Goal: Communication & Community: Share content

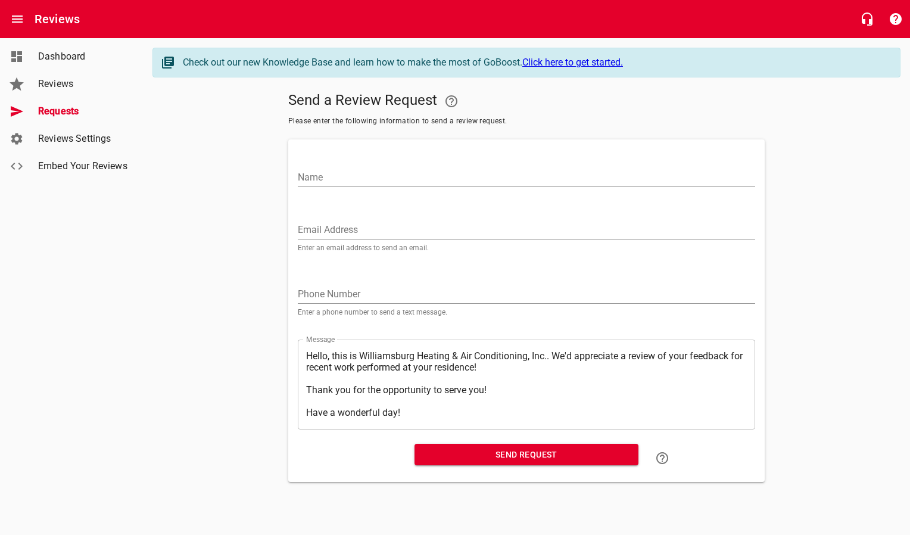
click at [336, 228] on input "Email Address" at bounding box center [526, 229] width 457 height 19
paste input "[PERSON_NAME][EMAIL_ADDRESS][DOMAIN_NAME]"
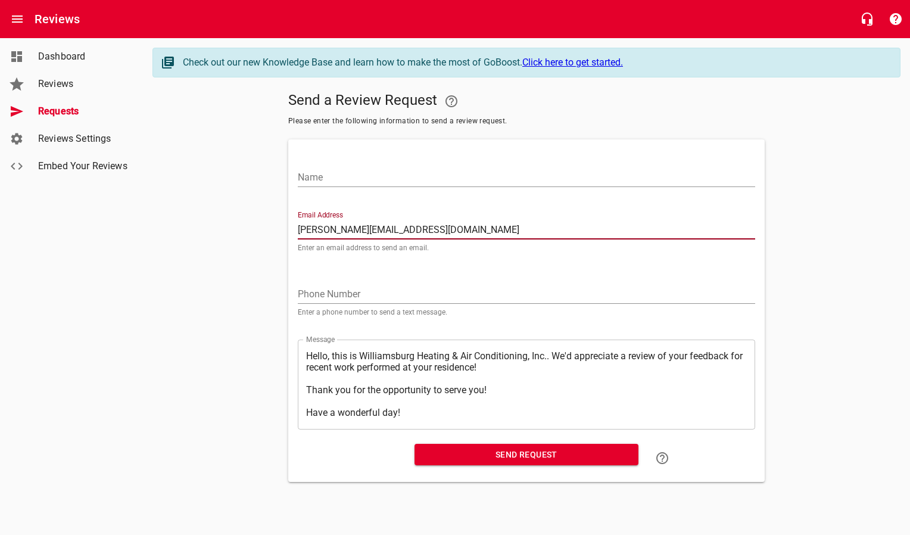
type input "[PERSON_NAME][EMAIL_ADDRESS][DOMAIN_NAME]"
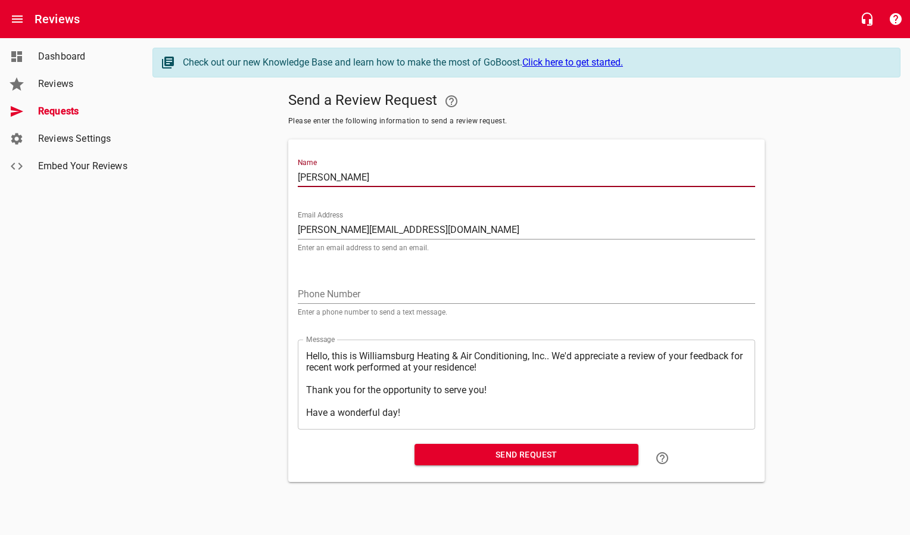
type input "[PERSON_NAME]"
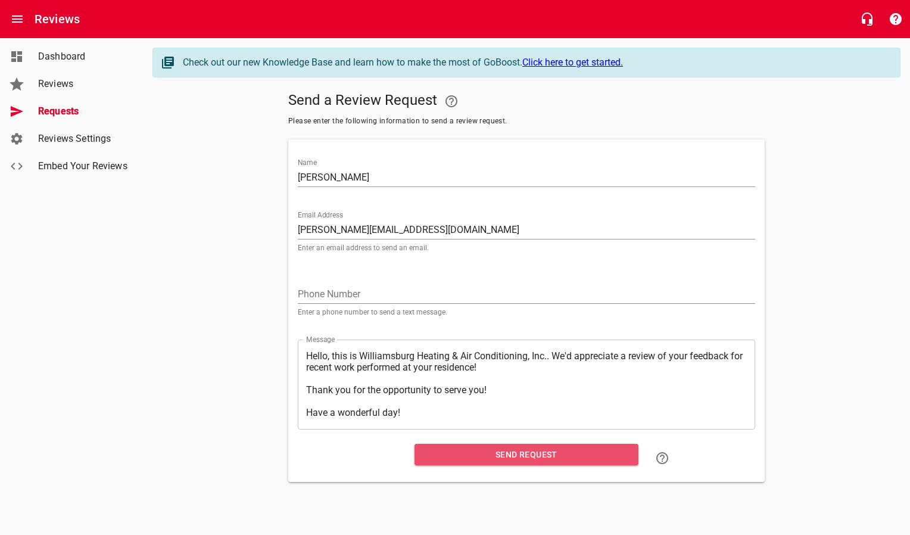
click at [513, 456] on span "Send Request" at bounding box center [526, 454] width 205 height 15
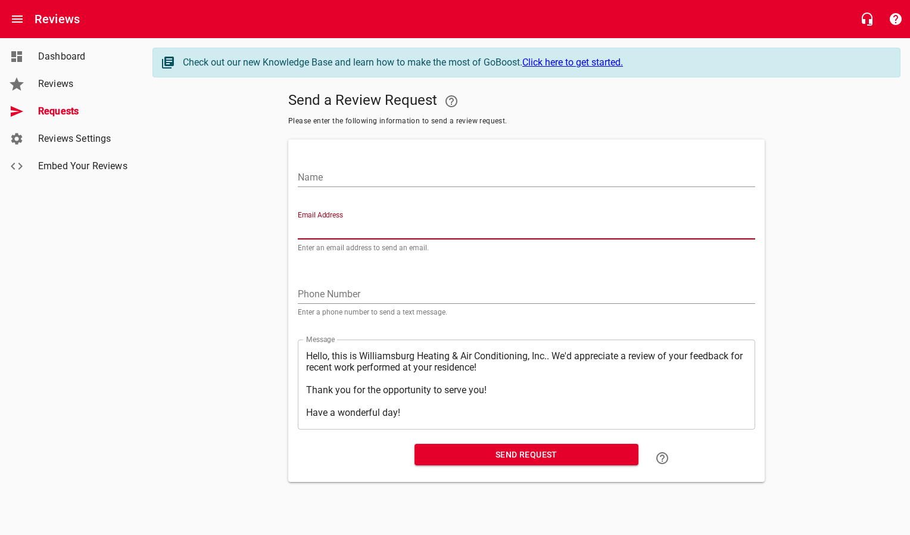
click at [350, 223] on input "Email Address" at bounding box center [526, 229] width 457 height 19
paste input "[EMAIL_ADDRESS][PERSON_NAME][DOMAIN_NAME]"
type input "[EMAIL_ADDRESS][PERSON_NAME][DOMAIN_NAME]"
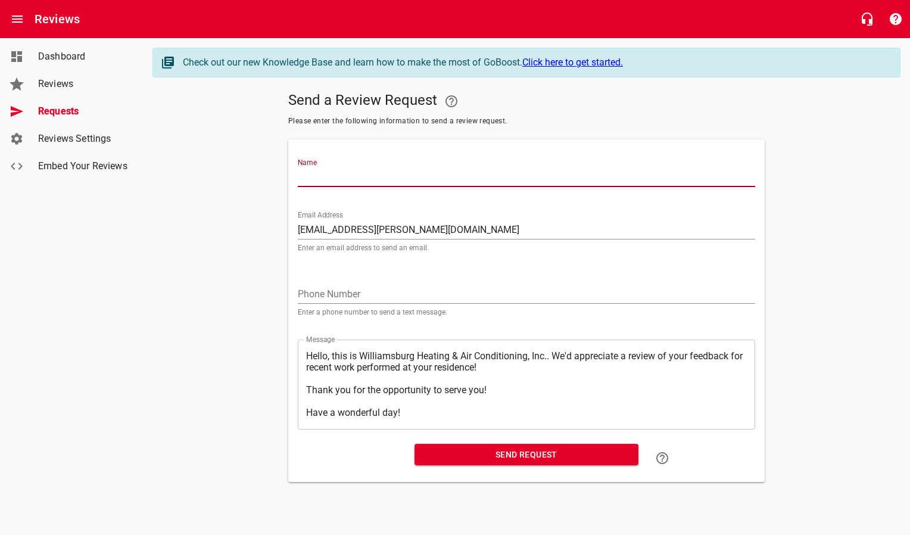
click at [351, 181] on input "Name" at bounding box center [526, 177] width 457 height 19
type input "[PERSON_NAME]"
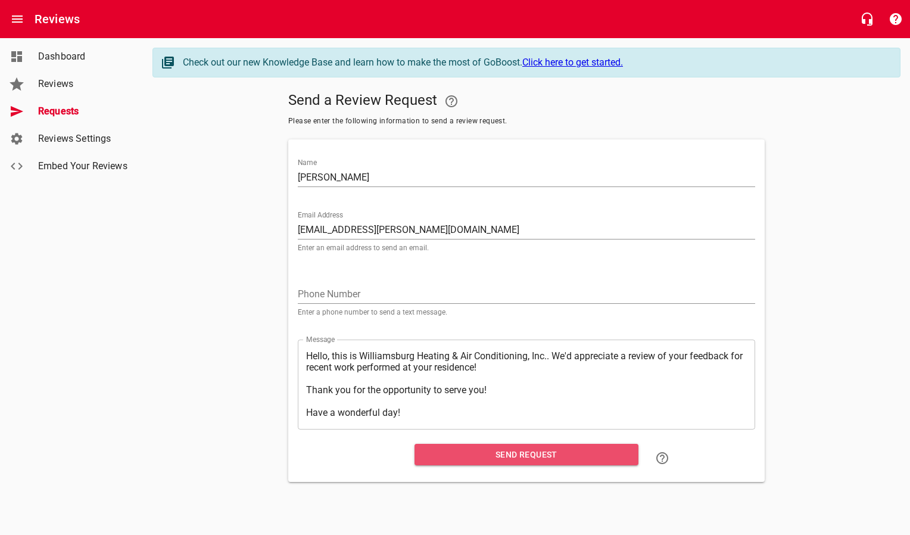
click at [467, 455] on span "Send Request" at bounding box center [526, 454] width 205 height 15
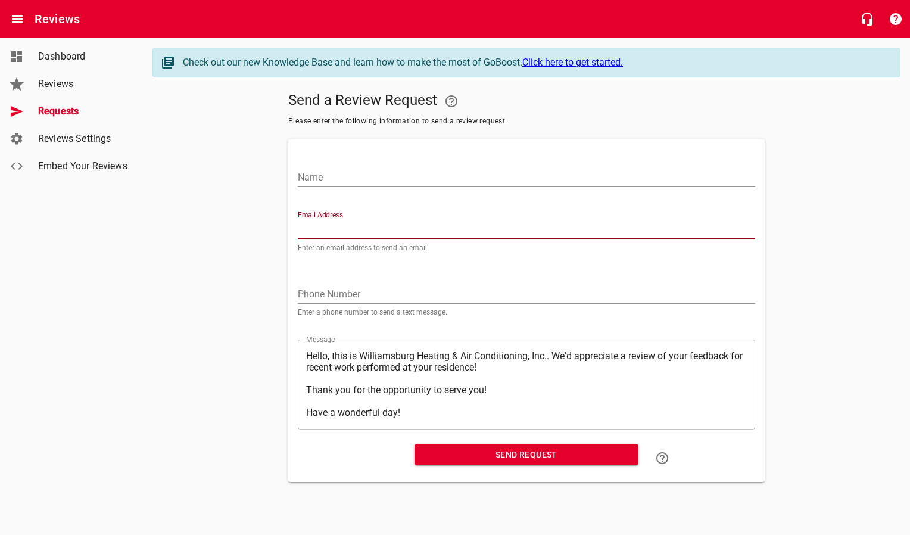
click at [332, 228] on input "Email Address" at bounding box center [526, 229] width 457 height 19
paste input "[PERSON_NAME][EMAIL_ADDRESS][DOMAIN_NAME]"
type input "[PERSON_NAME][EMAIL_ADDRESS][DOMAIN_NAME]"
click at [351, 176] on input "Name" at bounding box center [526, 177] width 457 height 19
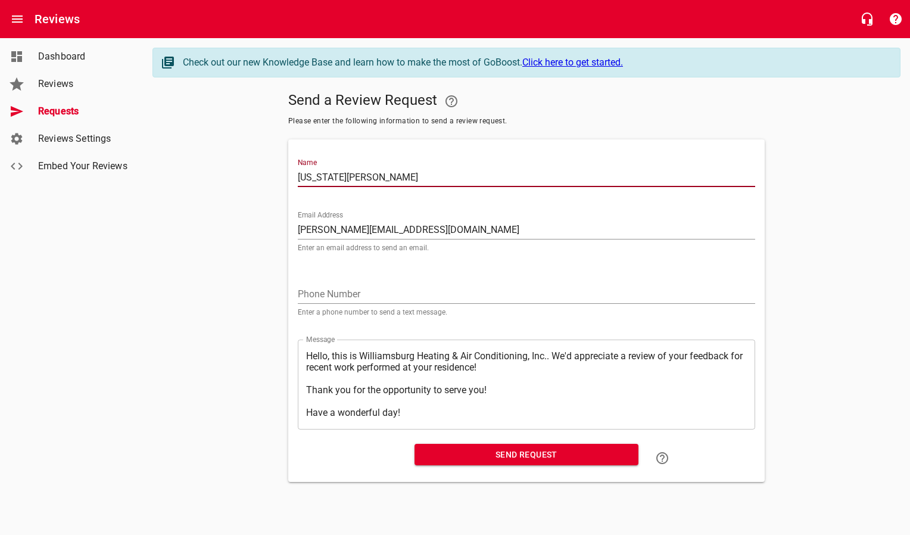
type input "[US_STATE][PERSON_NAME]"
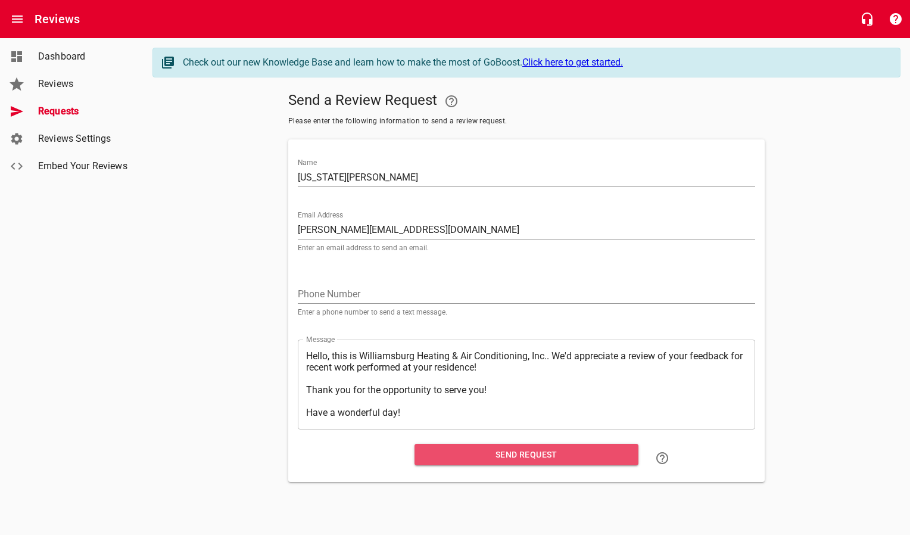
click at [466, 456] on span "Send Request" at bounding box center [526, 454] width 205 height 15
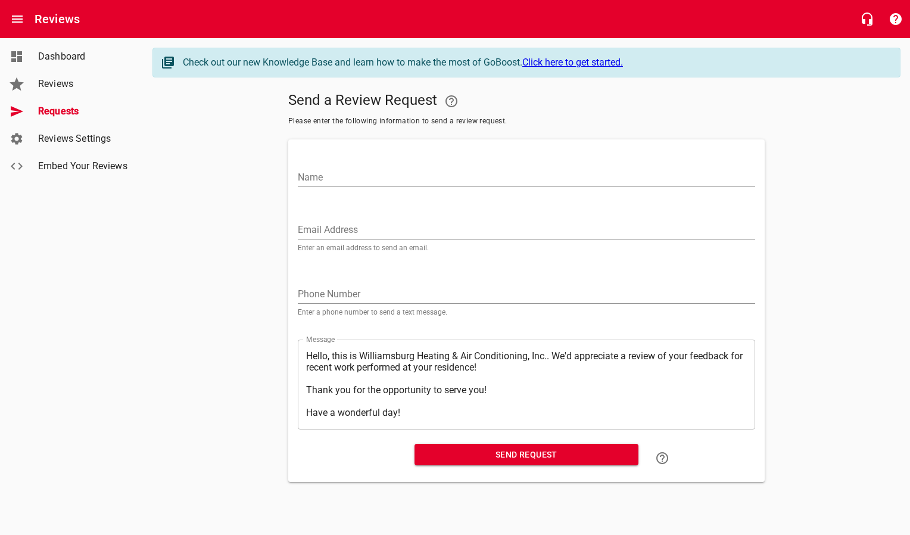
click at [353, 227] on input "Email Address" at bounding box center [526, 229] width 457 height 19
paste input "[EMAIL_ADDRESS][DOMAIN_NAME]"
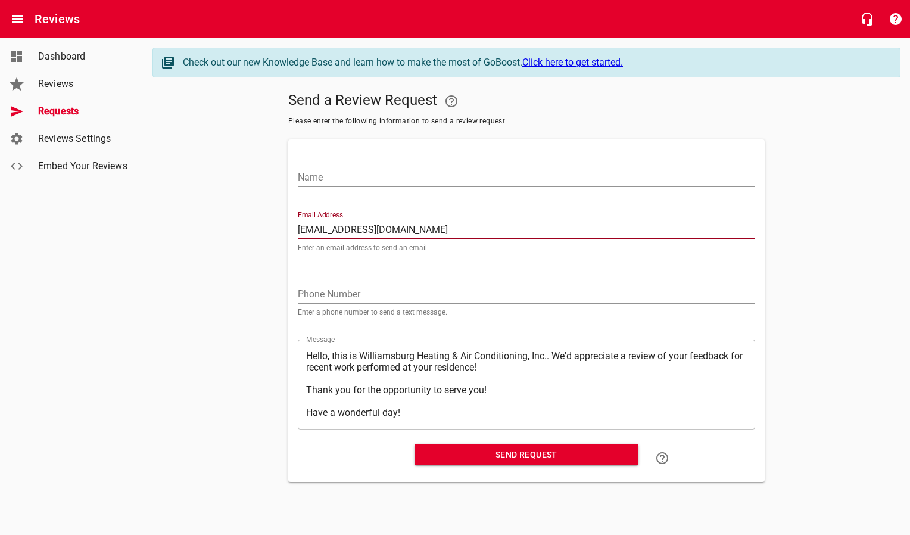
type input "[EMAIL_ADDRESS][DOMAIN_NAME]"
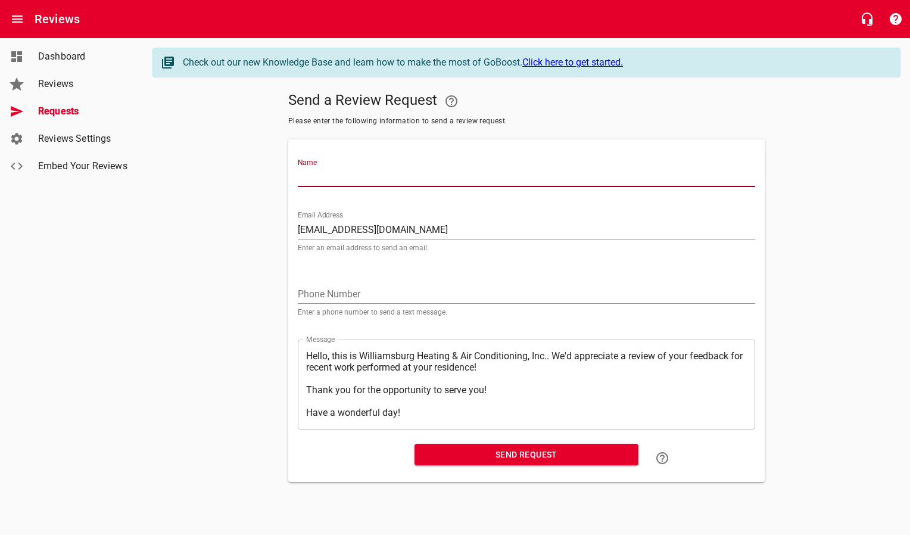
click at [355, 170] on input "Name" at bounding box center [526, 177] width 457 height 19
type input "[PERSON_NAME]"
click at [442, 455] on span "Send Request" at bounding box center [526, 454] width 205 height 15
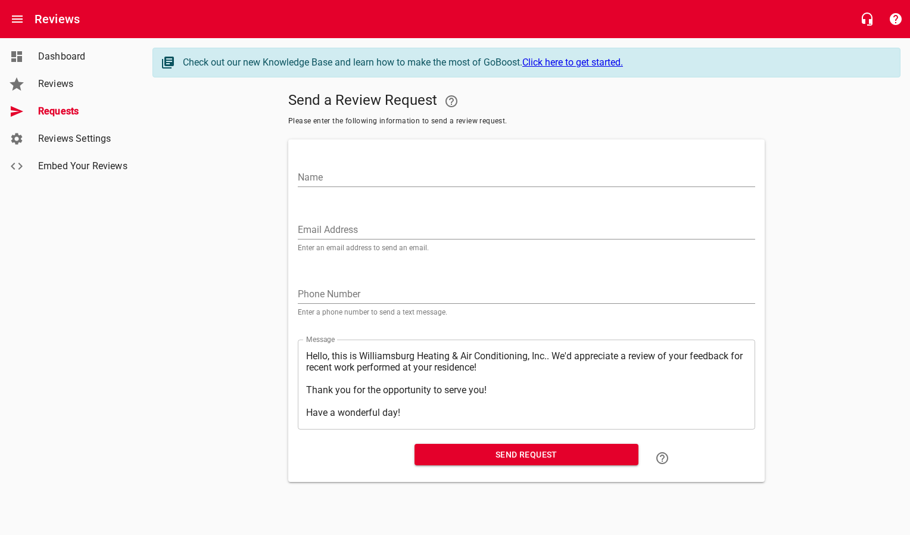
click at [403, 227] on input "Email Address" at bounding box center [526, 229] width 457 height 19
paste input "[EMAIL_ADDRESS][DOMAIN_NAME]"
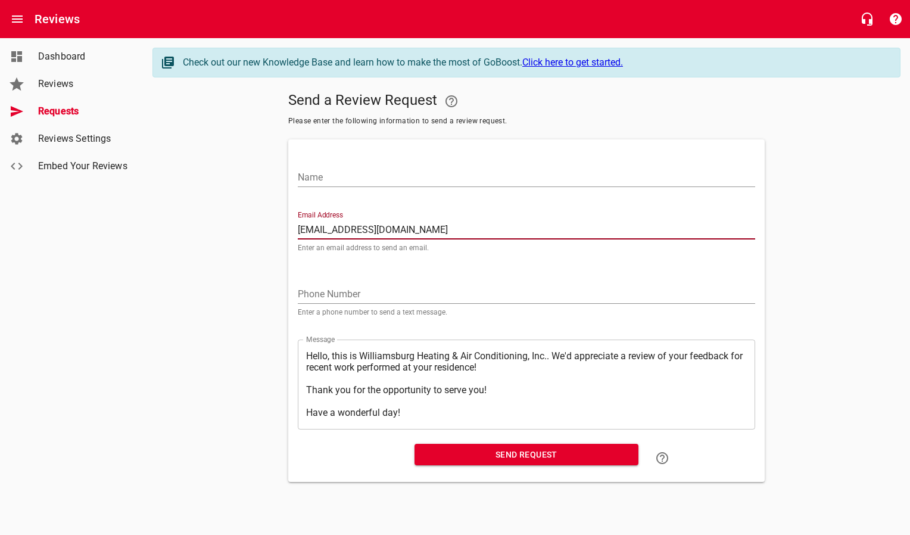
type input "[EMAIL_ADDRESS][DOMAIN_NAME]"
click at [412, 185] on input "Name" at bounding box center [526, 177] width 457 height 19
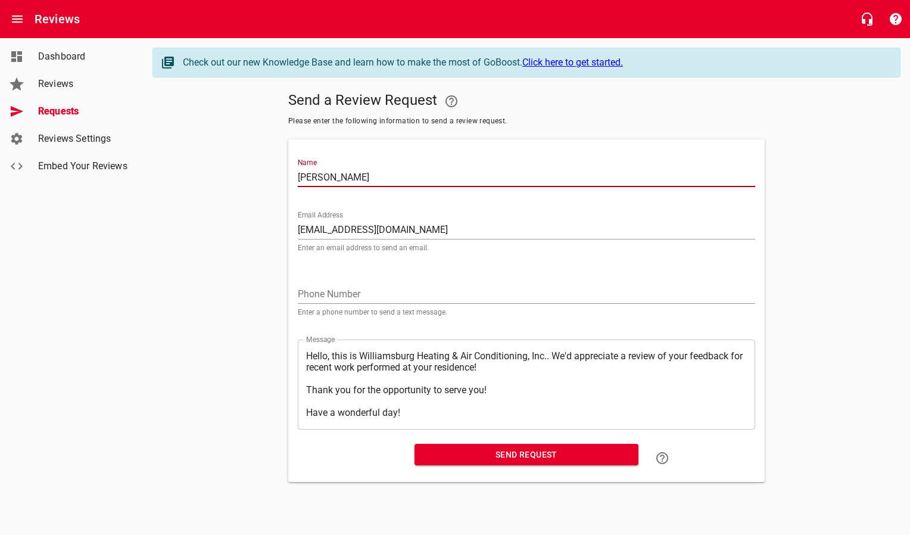
type input "[PERSON_NAME]"
click at [432, 451] on span "Send Request" at bounding box center [526, 454] width 205 height 15
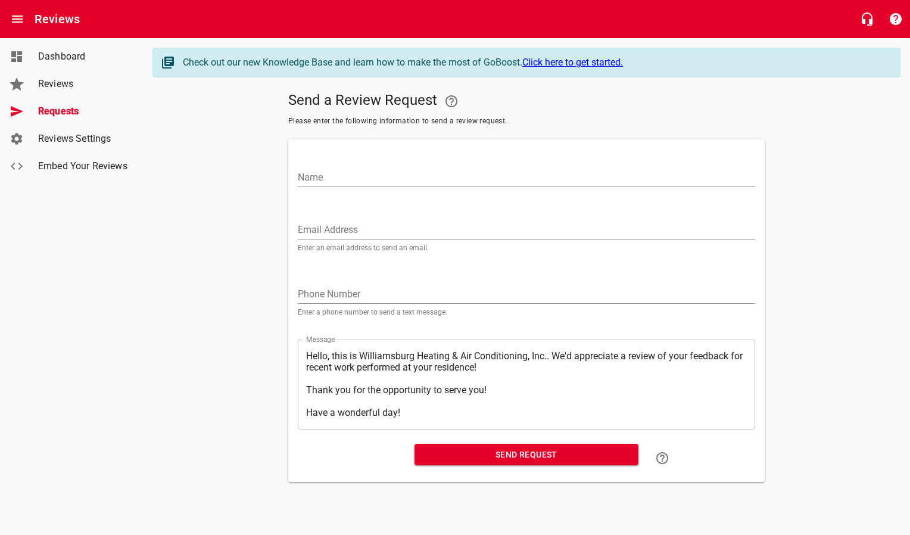
click at [349, 229] on input "Email Address" at bounding box center [526, 229] width 457 height 19
paste input "[EMAIL_ADDRESS][DOMAIN_NAME]"
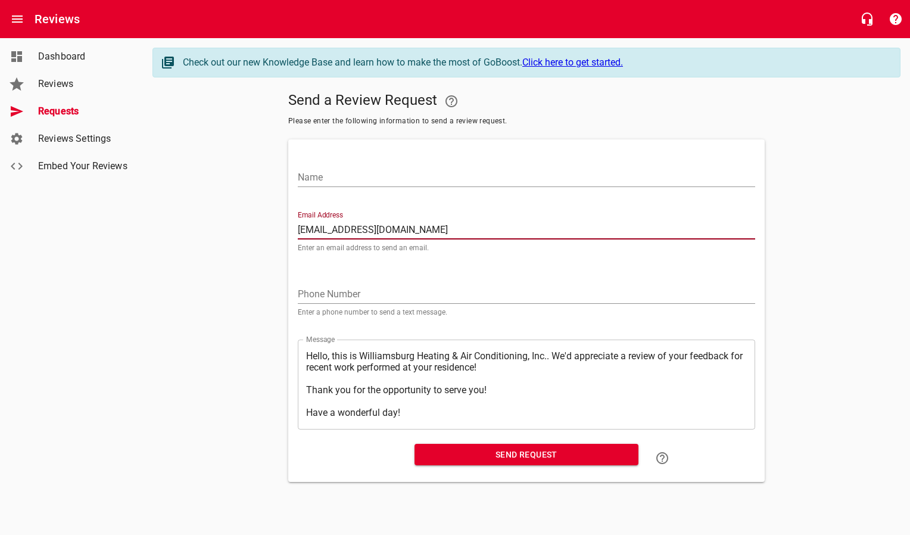
type input "[EMAIL_ADDRESS][DOMAIN_NAME]"
click at [362, 179] on input "Name" at bounding box center [526, 177] width 457 height 19
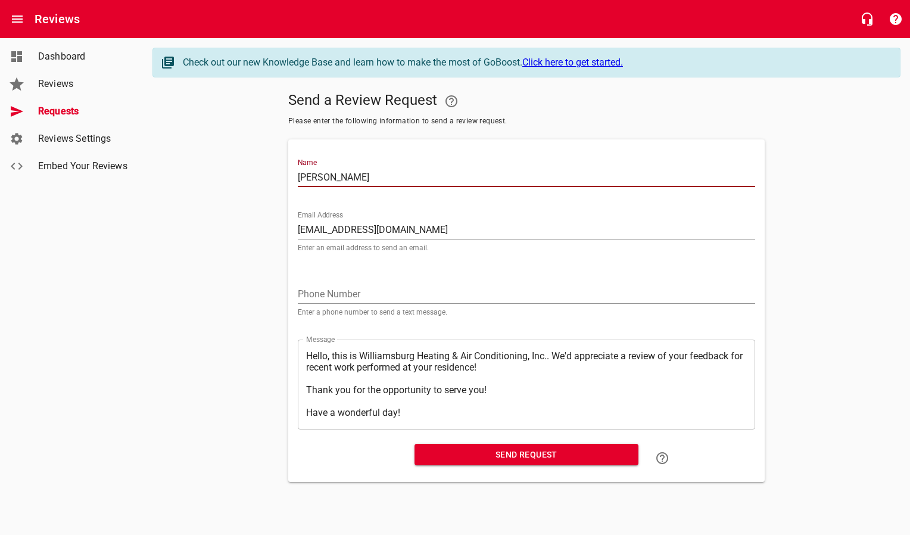
type input "[PERSON_NAME]"
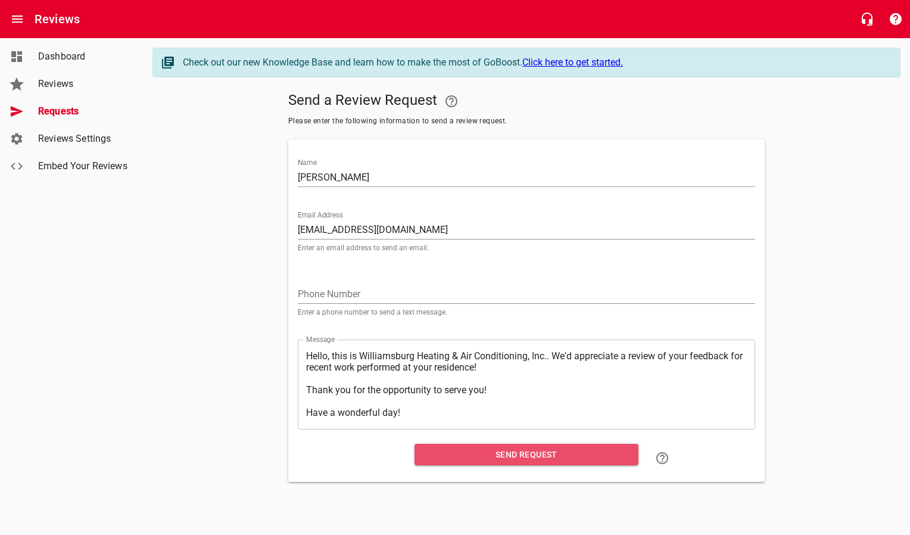
click at [464, 451] on span "Send Request" at bounding box center [526, 454] width 205 height 15
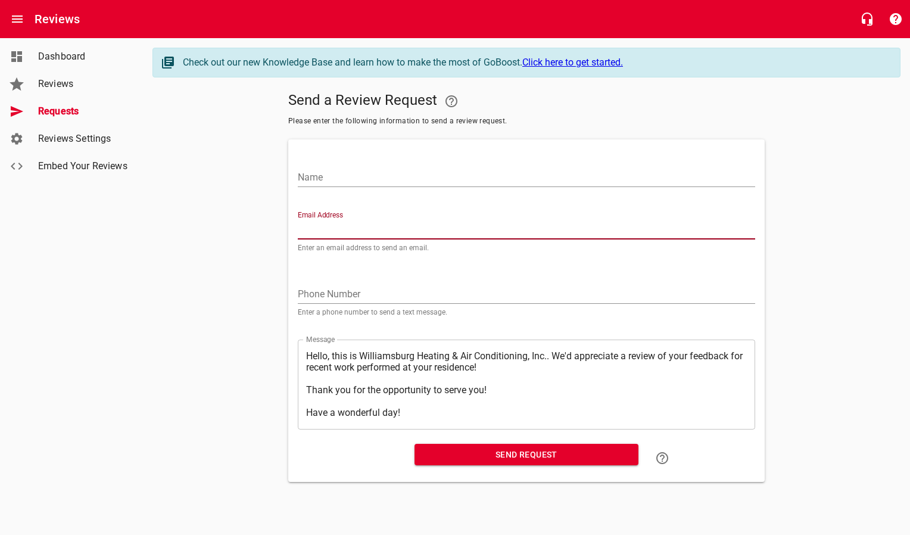
click at [323, 229] on input "Email Address" at bounding box center [526, 229] width 457 height 19
paste input "[EMAIL_ADDRESS][DOMAIN_NAME]"
type input "[EMAIL_ADDRESS][DOMAIN_NAME]"
drag, startPoint x: 335, startPoint y: 181, endPoint x: 346, endPoint y: 169, distance: 16.0
click at [335, 180] on input "Name" at bounding box center [526, 177] width 457 height 19
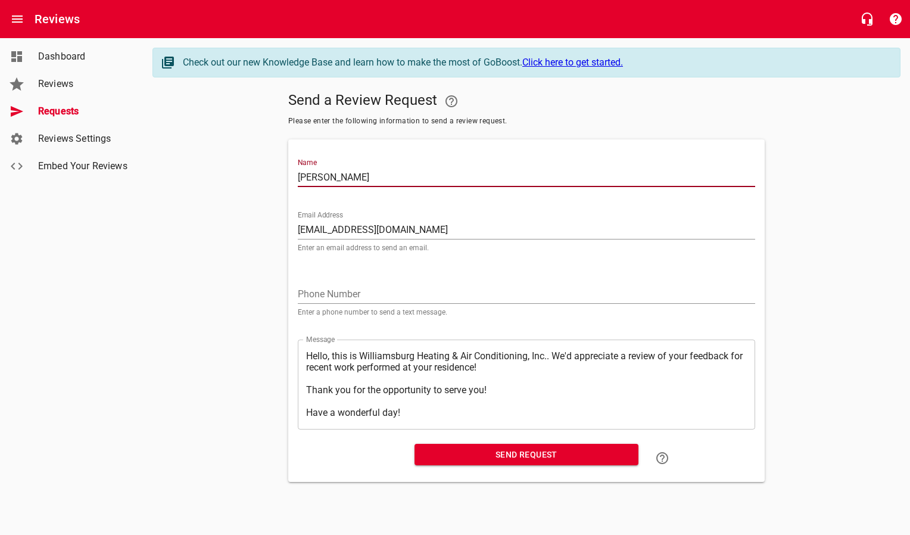
type input "[PERSON_NAME]"
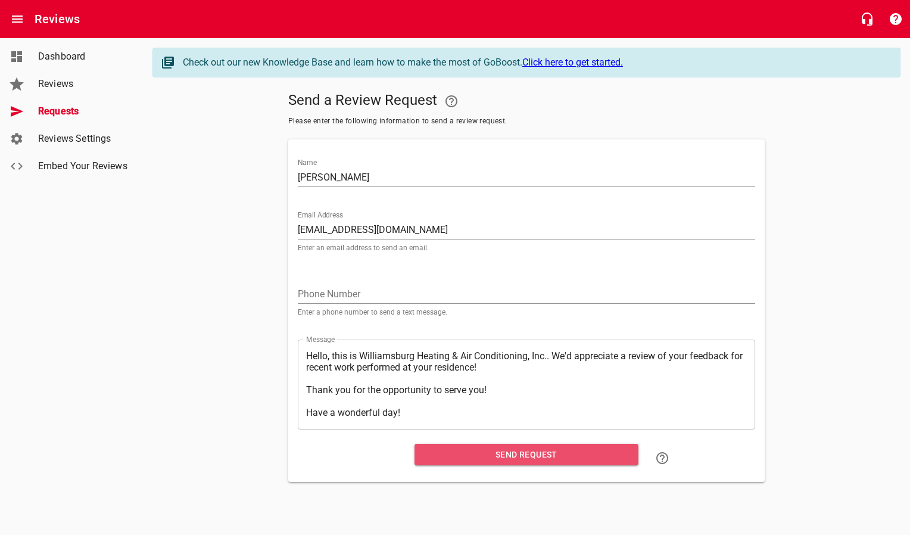
click at [442, 461] on span "Send Request" at bounding box center [526, 454] width 205 height 15
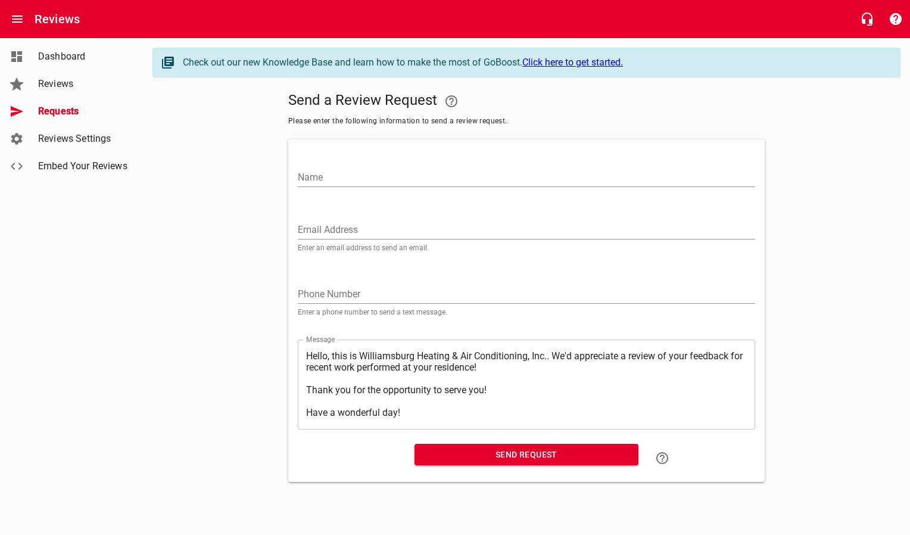
click at [342, 239] on div "Email Address Enter an email address to send an email." at bounding box center [526, 231] width 457 height 40
click at [346, 230] on input "Email Address" at bounding box center [526, 229] width 457 height 19
paste input "[PERSON_NAME][EMAIL_ADDRESS][DOMAIN_NAME]"
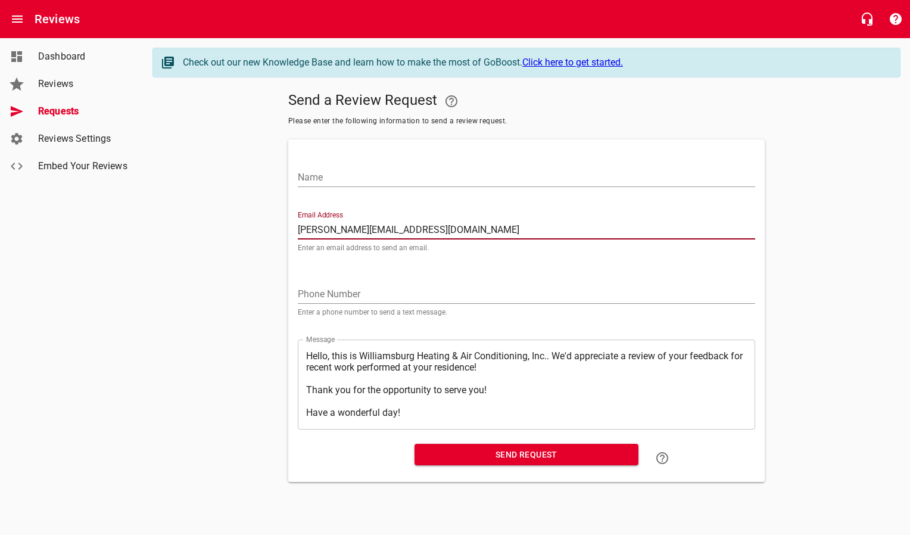
type input "[PERSON_NAME][EMAIL_ADDRESS][DOMAIN_NAME]"
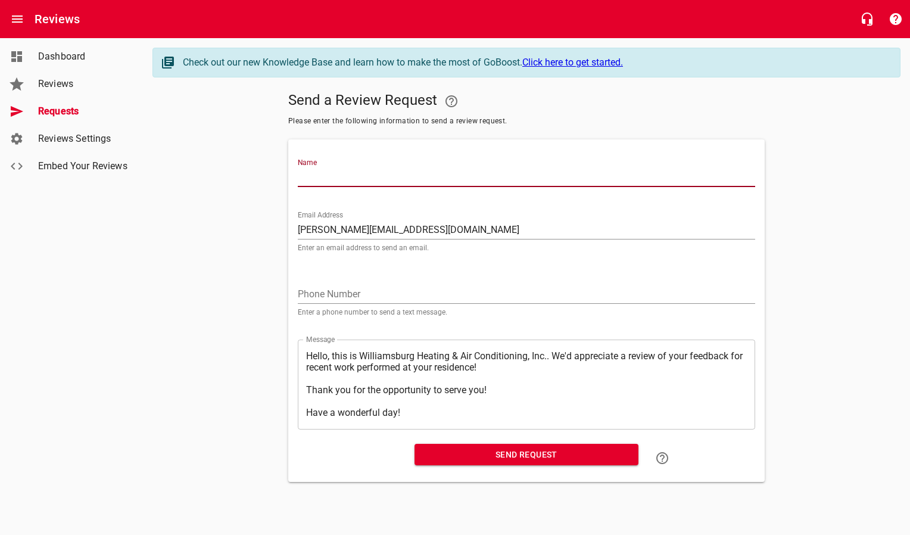
click at [358, 186] on input "Name" at bounding box center [526, 177] width 457 height 19
type input "[PERSON_NAME]"
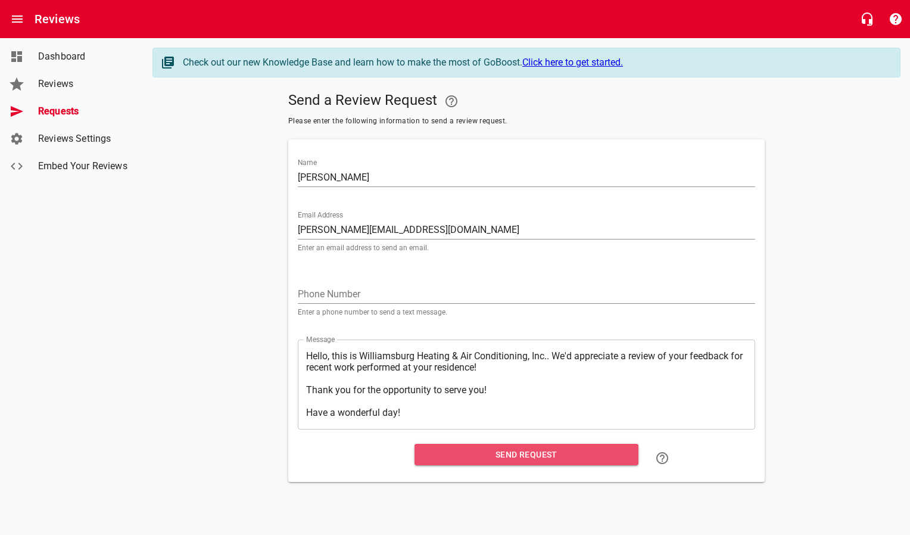
click at [491, 449] on span "Send Request" at bounding box center [526, 454] width 205 height 15
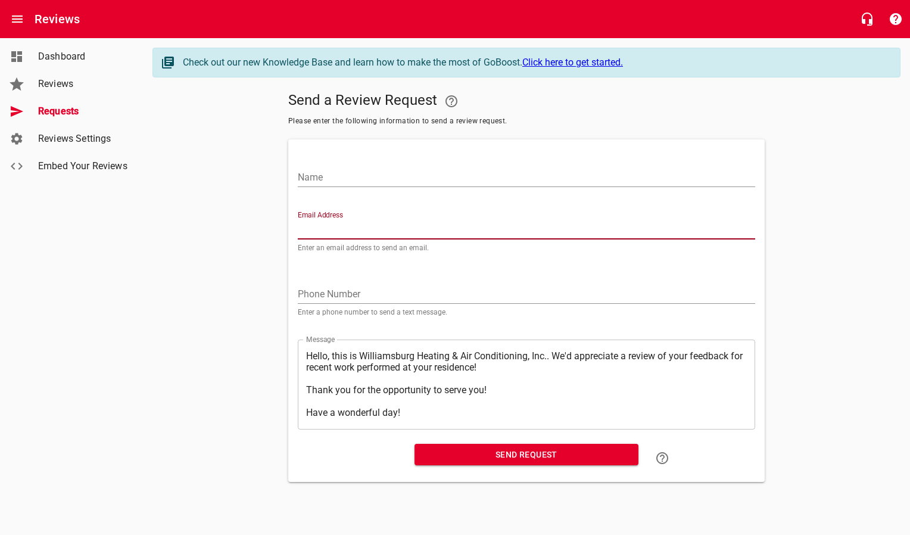
click at [332, 225] on input "Email Address" at bounding box center [526, 229] width 457 height 19
paste input "[EMAIL_ADDRESS][PERSON_NAME][DOMAIN_NAME]"
type input "[EMAIL_ADDRESS][PERSON_NAME][DOMAIN_NAME]"
click at [349, 170] on input "Name" at bounding box center [526, 177] width 457 height 19
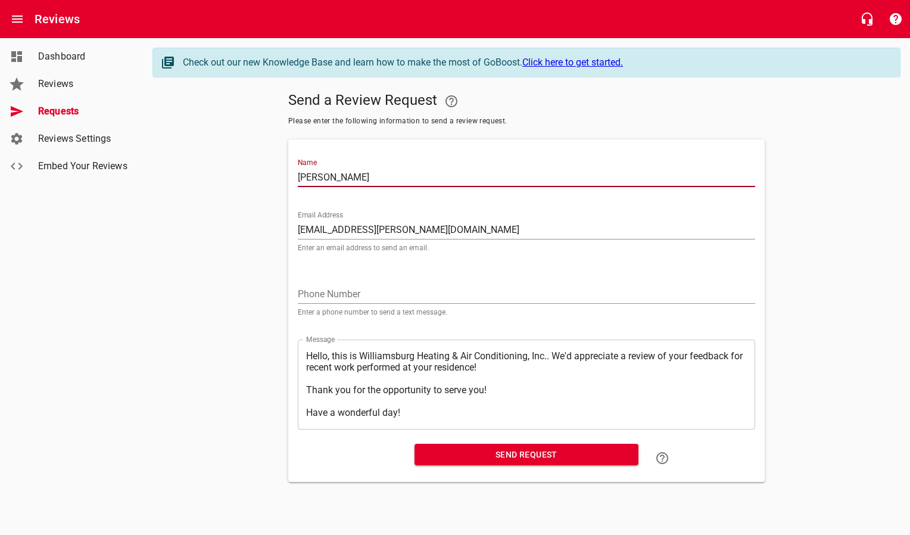
type input "[PERSON_NAME]"
click at [497, 458] on span "Send Request" at bounding box center [526, 454] width 205 height 15
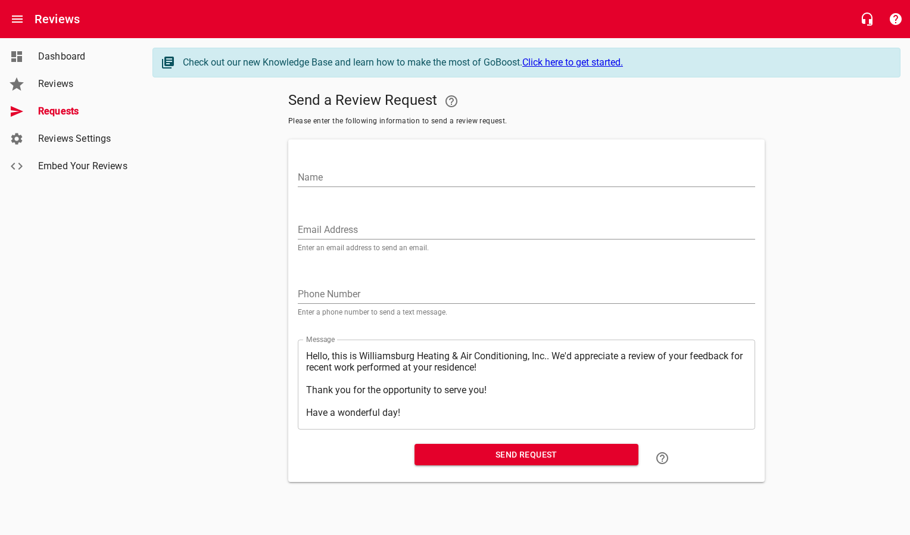
click at [351, 225] on input "Email Address" at bounding box center [526, 229] width 457 height 19
paste input "[EMAIL_ADDRESS][DOMAIN_NAME]"
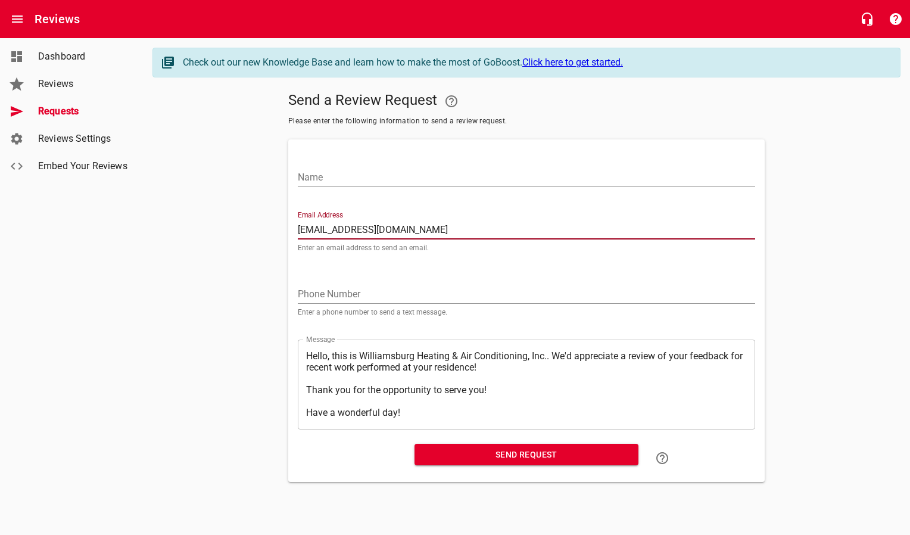
type input "[EMAIL_ADDRESS][DOMAIN_NAME]"
click at [358, 177] on input "Name" at bounding box center [526, 177] width 457 height 19
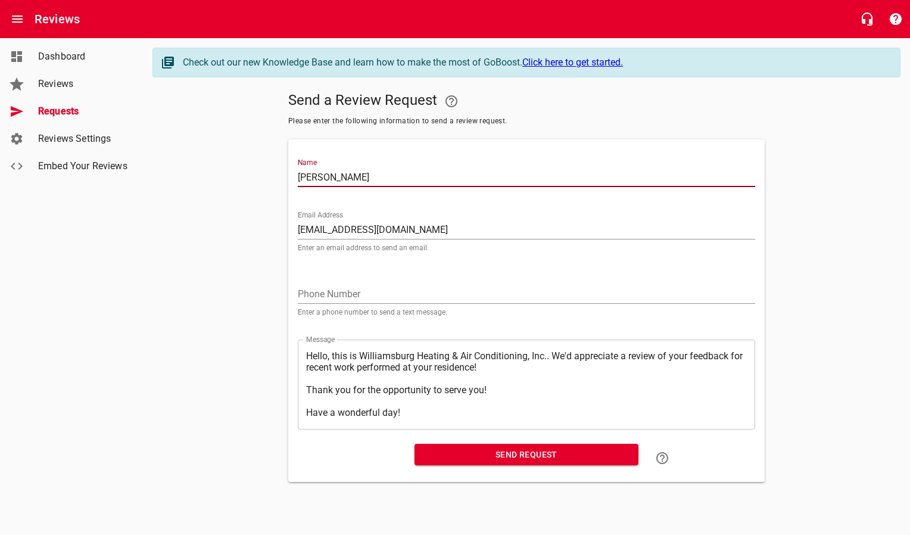
type input "[PERSON_NAME]"
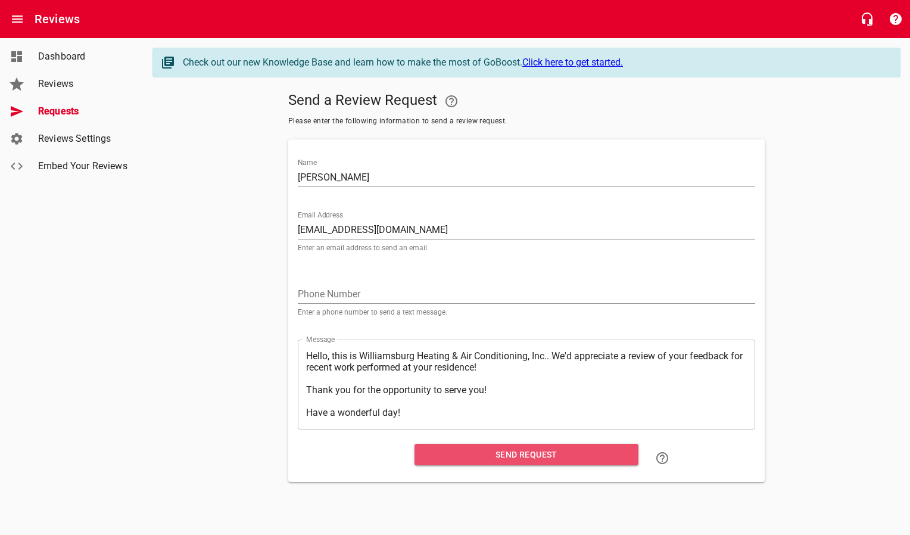
click at [428, 457] on span "Send Request" at bounding box center [526, 454] width 205 height 15
